Goal: Check status: Check status

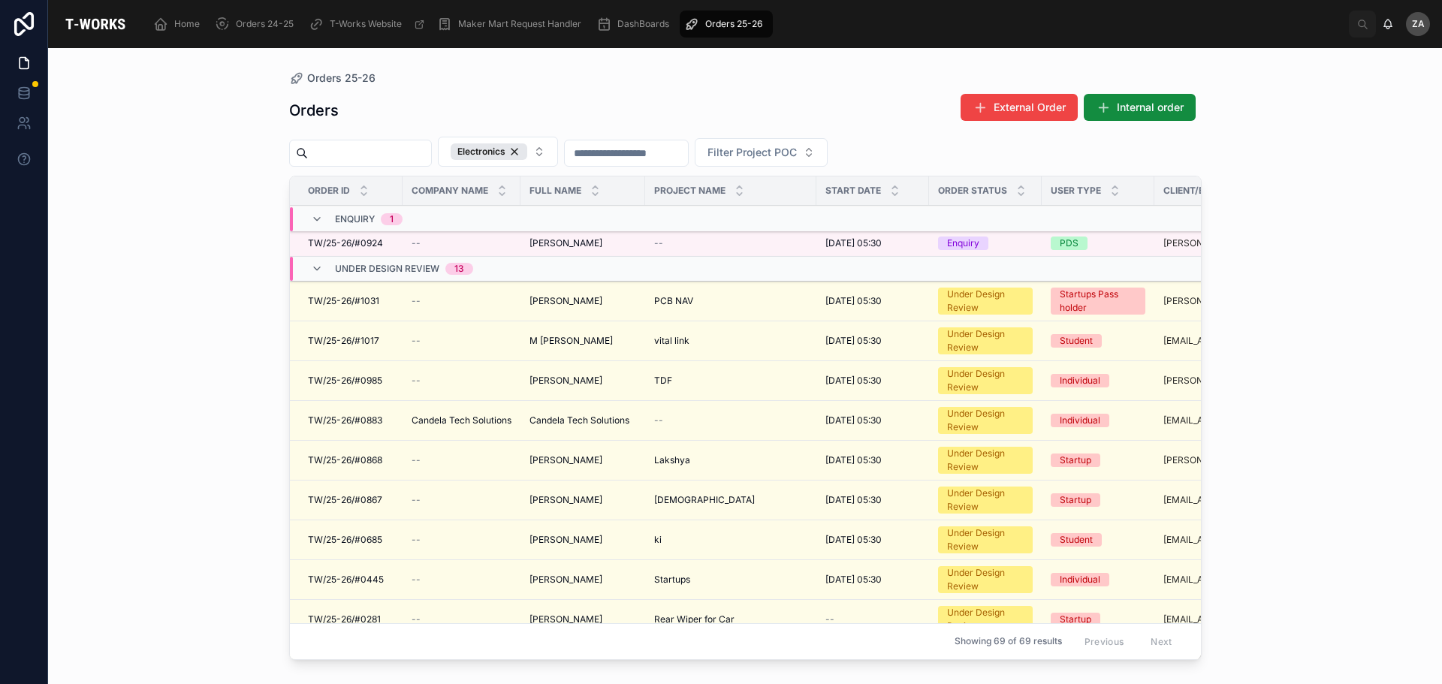
click at [527, 153] on div "Electronics" at bounding box center [488, 151] width 77 height 17
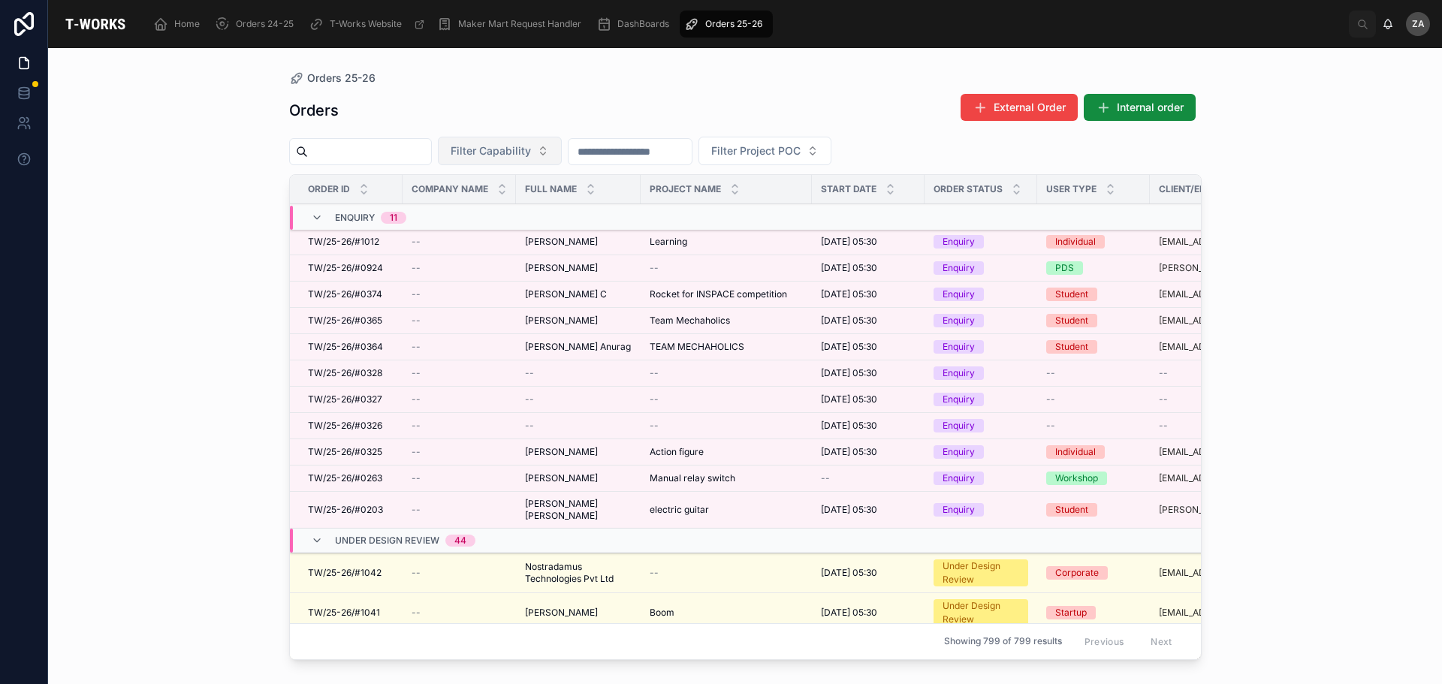
click at [531, 153] on span "Filter Capability" at bounding box center [490, 150] width 80 height 15
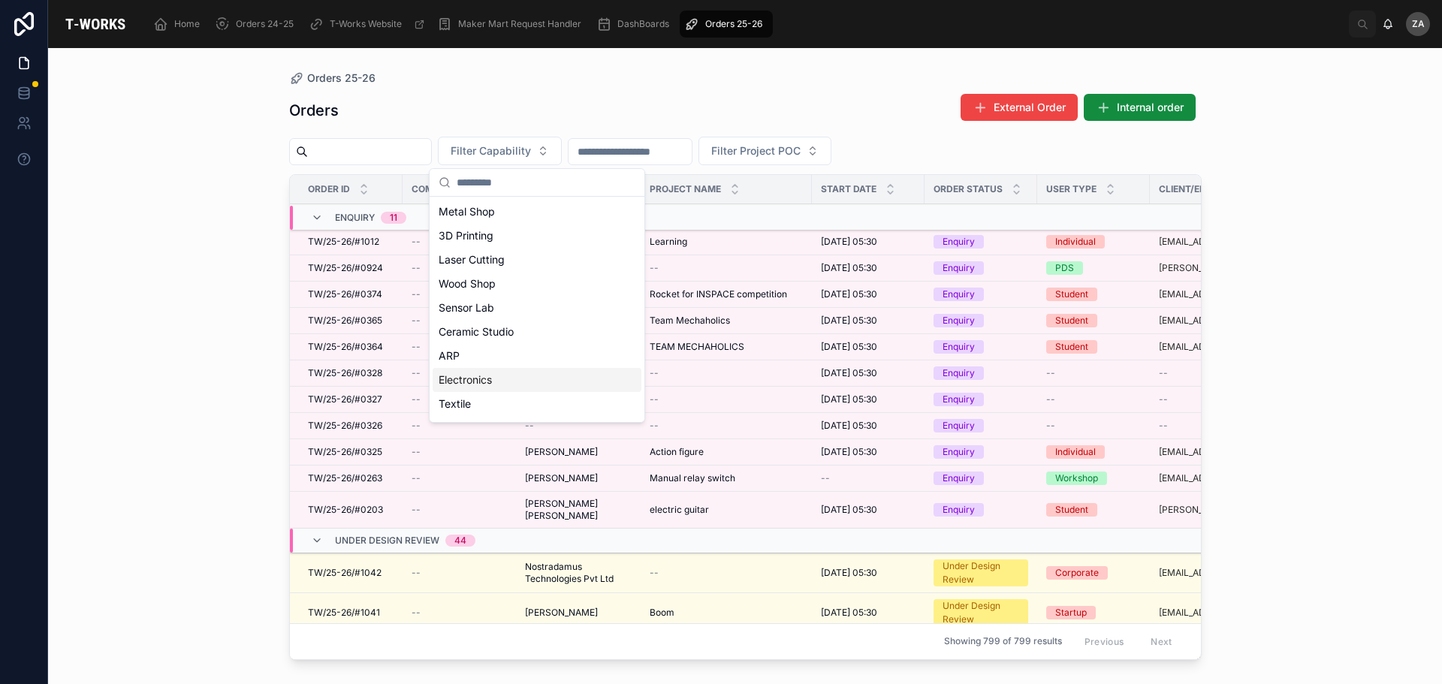
drag, startPoint x: 481, startPoint y: 375, endPoint x: 475, endPoint y: 367, distance: 10.1
click at [481, 375] on div "Electronics" at bounding box center [536, 380] width 209 height 24
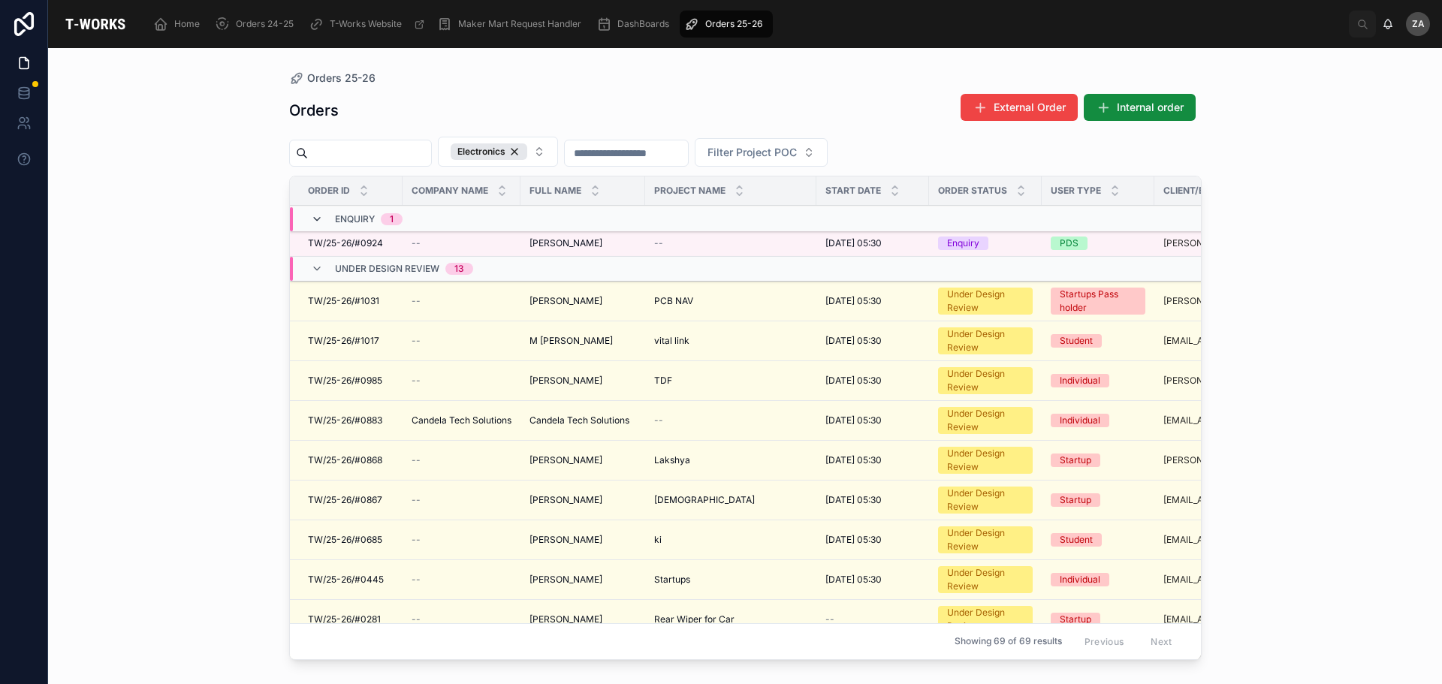
click at [316, 215] on icon at bounding box center [317, 219] width 12 height 12
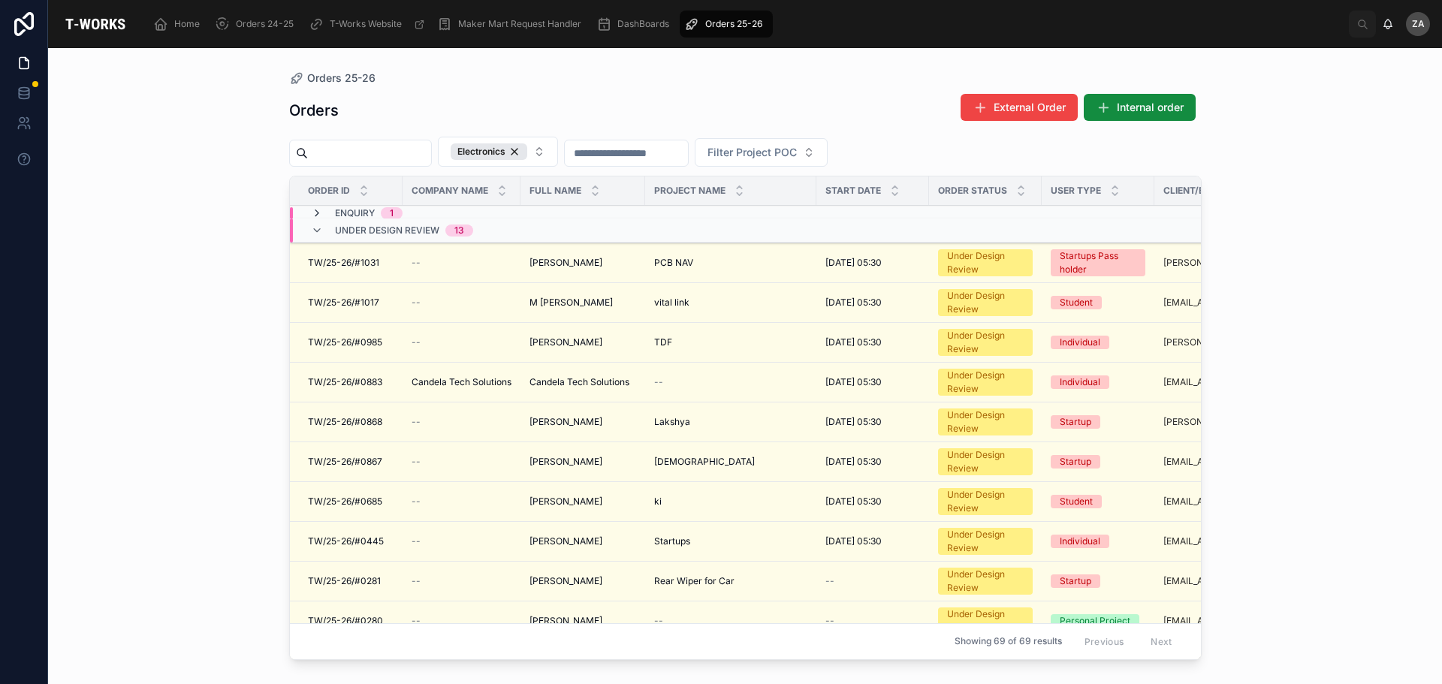
click at [314, 215] on icon at bounding box center [317, 213] width 12 height 12
